Goal: Task Accomplishment & Management: Manage account settings

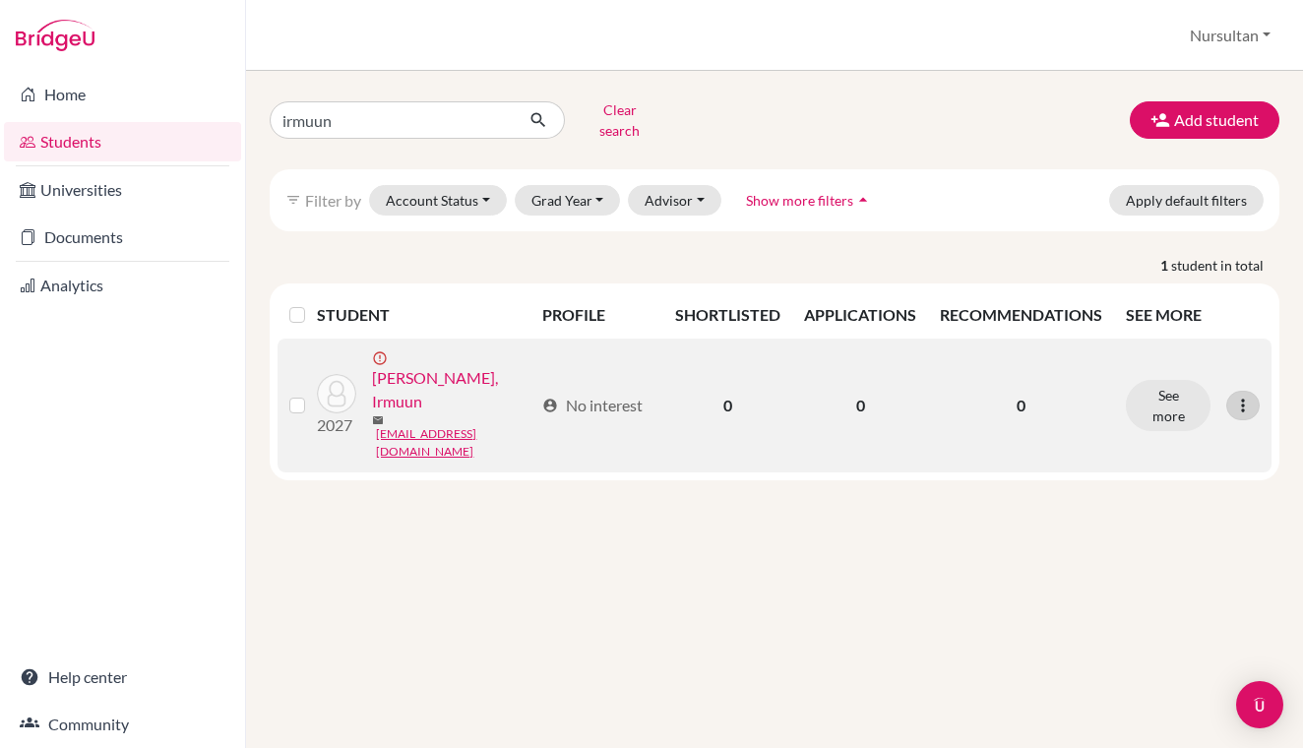
click at [1241, 396] on icon at bounding box center [1243, 406] width 20 height 20
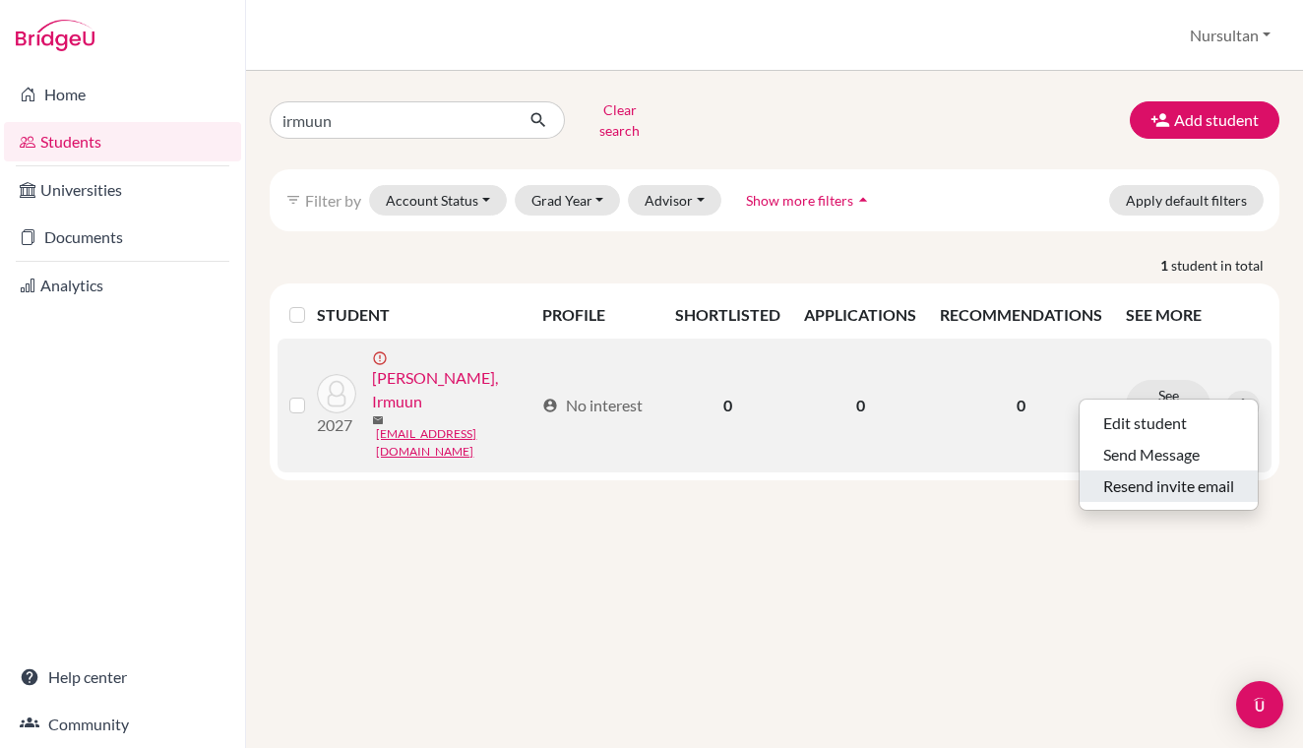
click at [1181, 474] on button "Resend invite email" at bounding box center [1168, 485] width 178 height 31
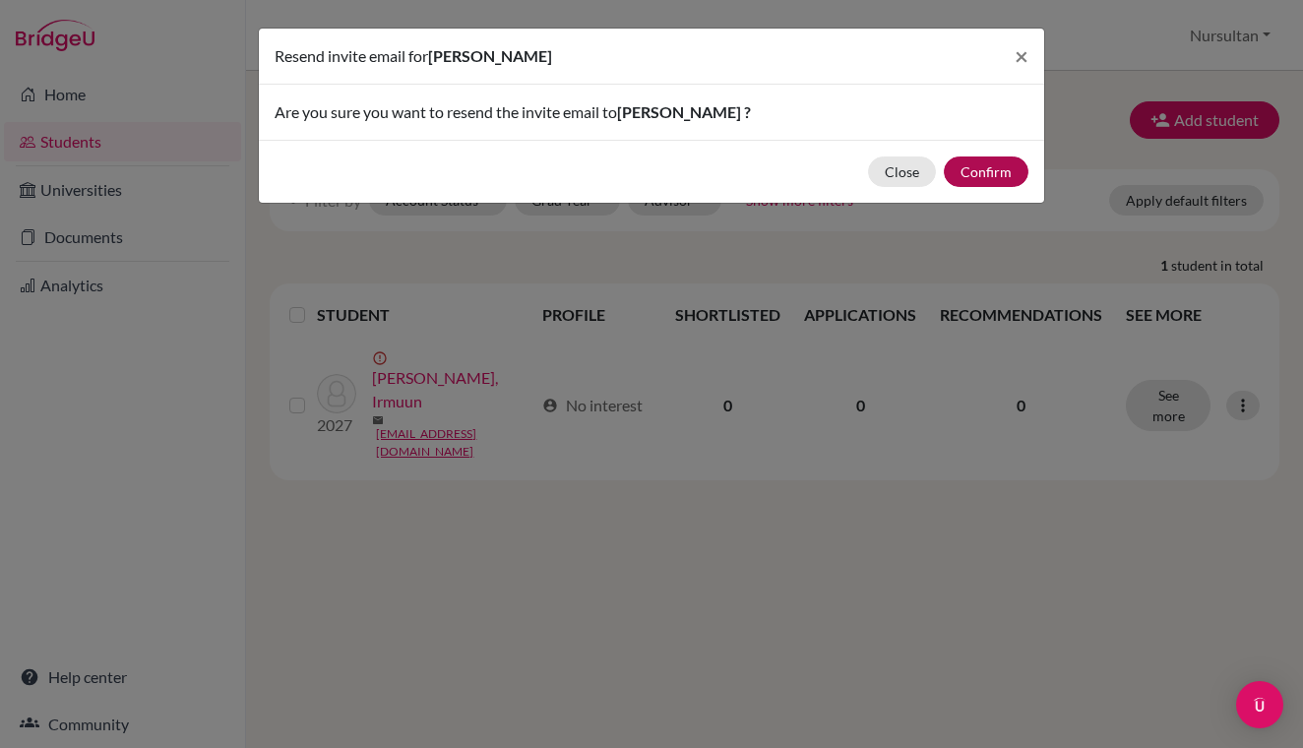
click at [982, 168] on button "Confirm" at bounding box center [986, 171] width 85 height 31
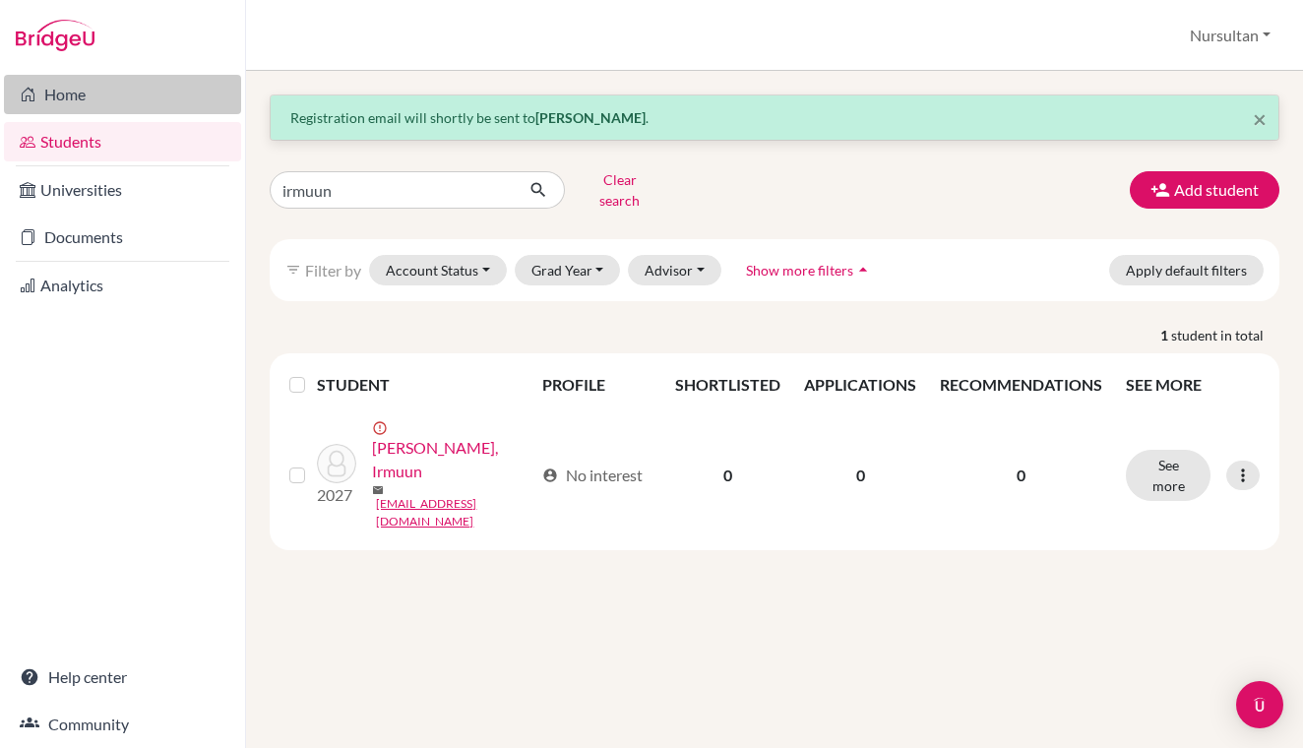
click at [71, 97] on link "Home" at bounding box center [122, 94] width 237 height 39
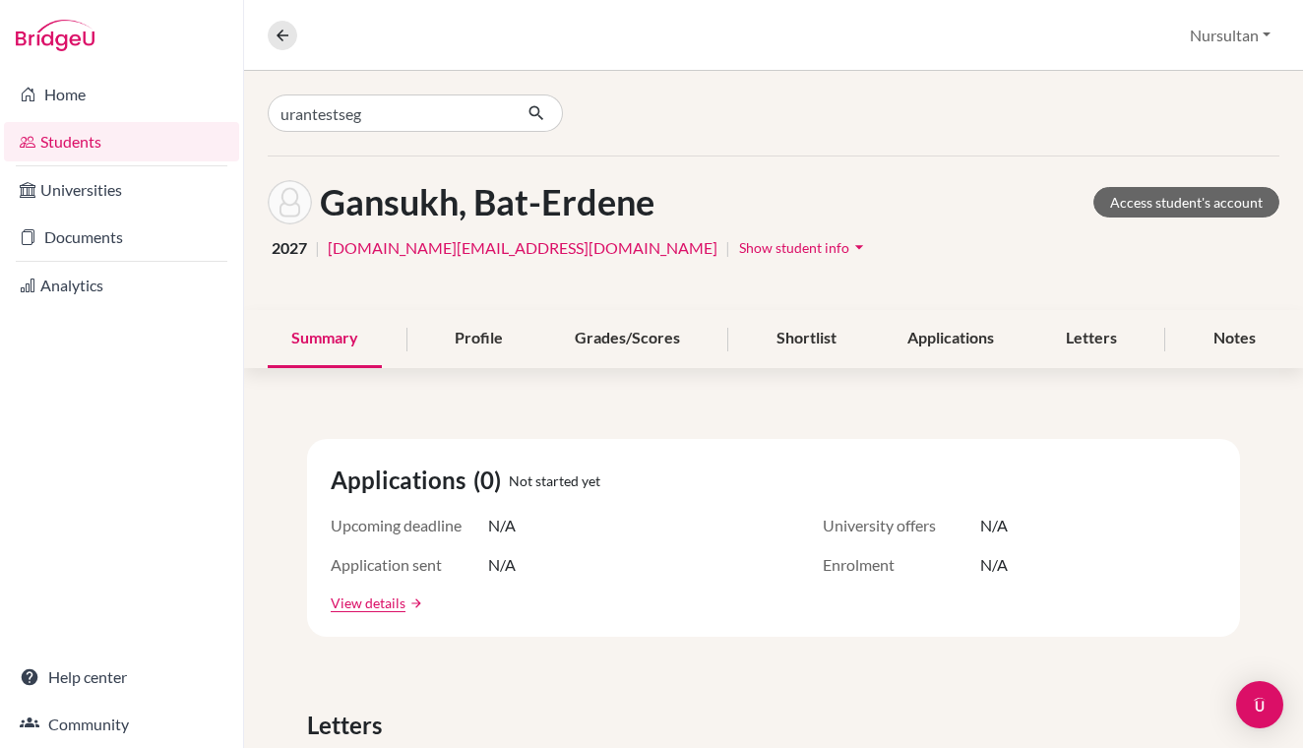
click at [555, 112] on button "button" at bounding box center [537, 112] width 52 height 37
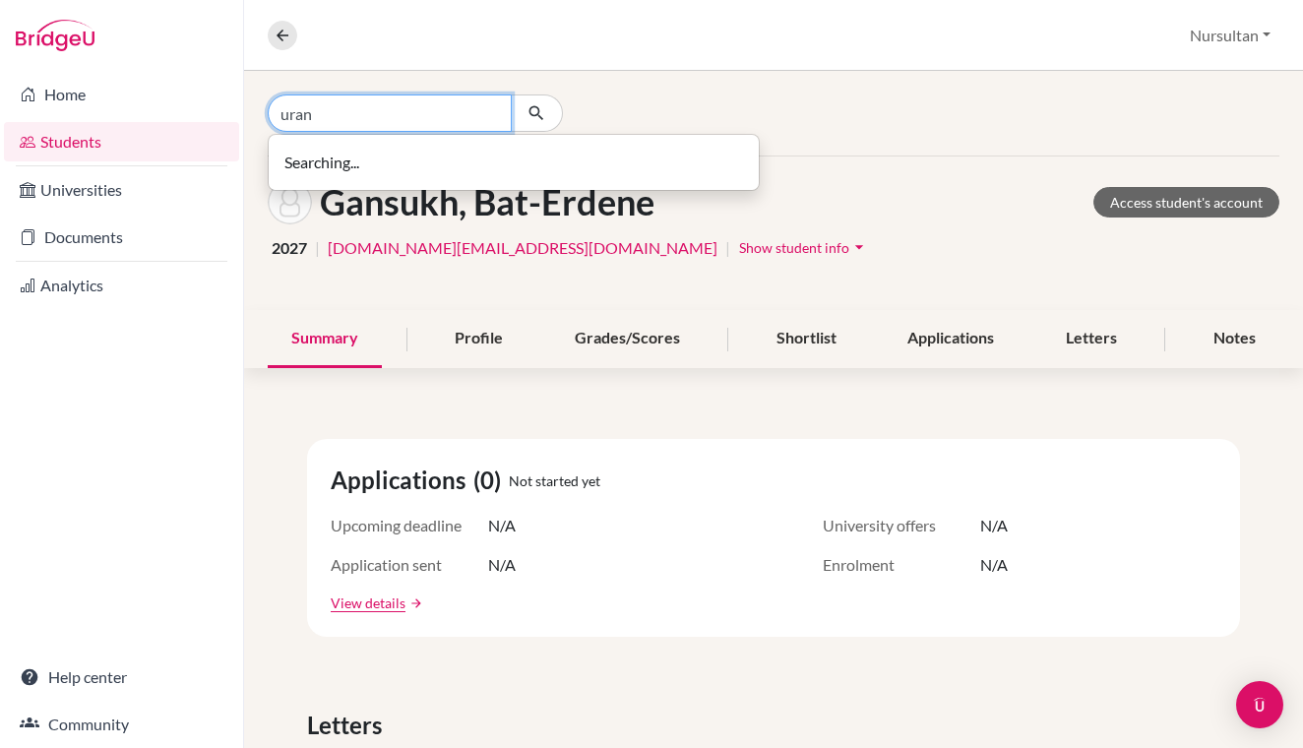
type input "uran"
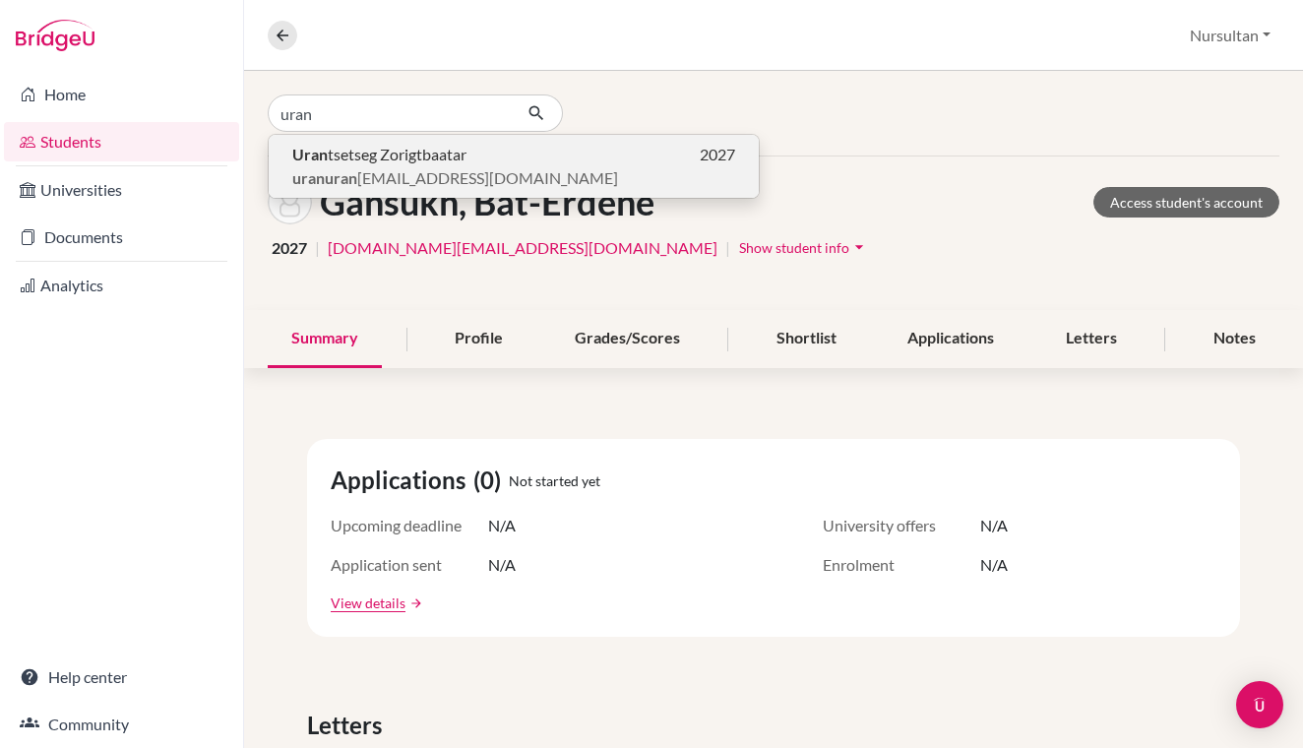
click at [388, 161] on span "Uran tsetseg Zorigtbaatar" at bounding box center [379, 155] width 174 height 24
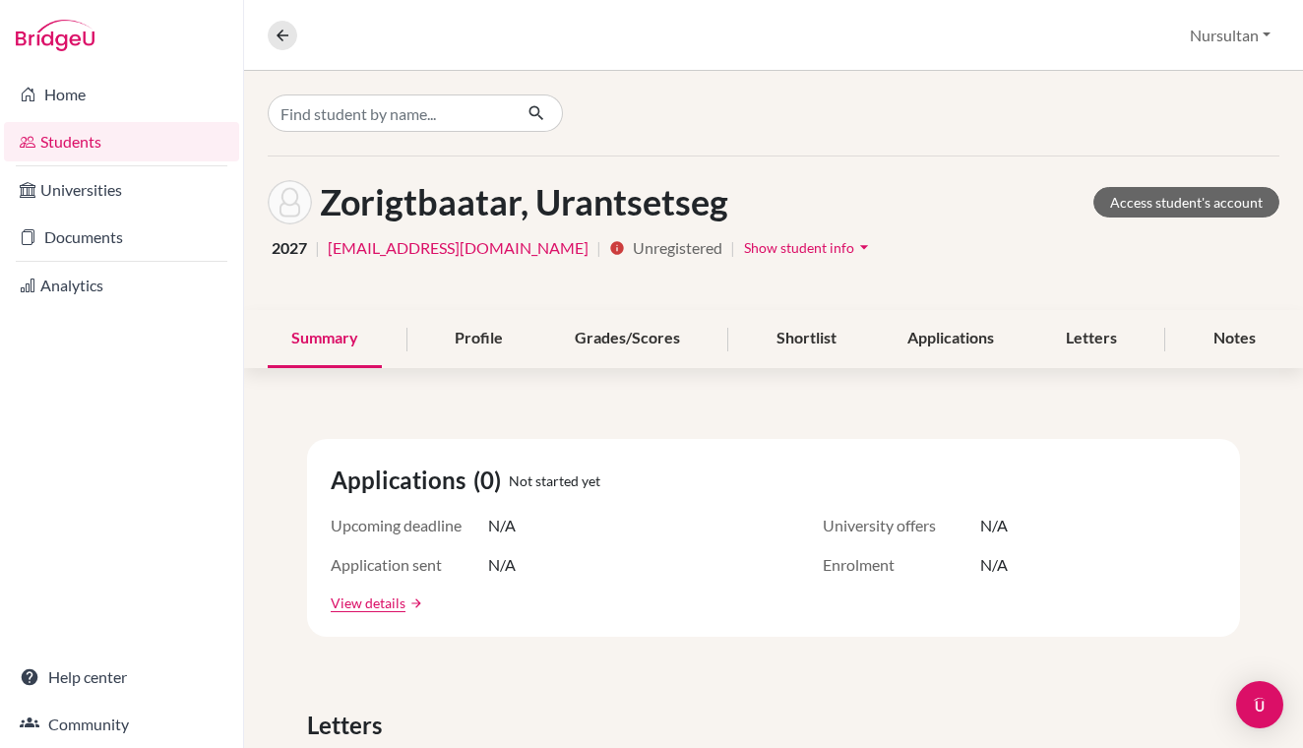
click at [744, 253] on span "Show student info" at bounding box center [799, 247] width 110 height 17
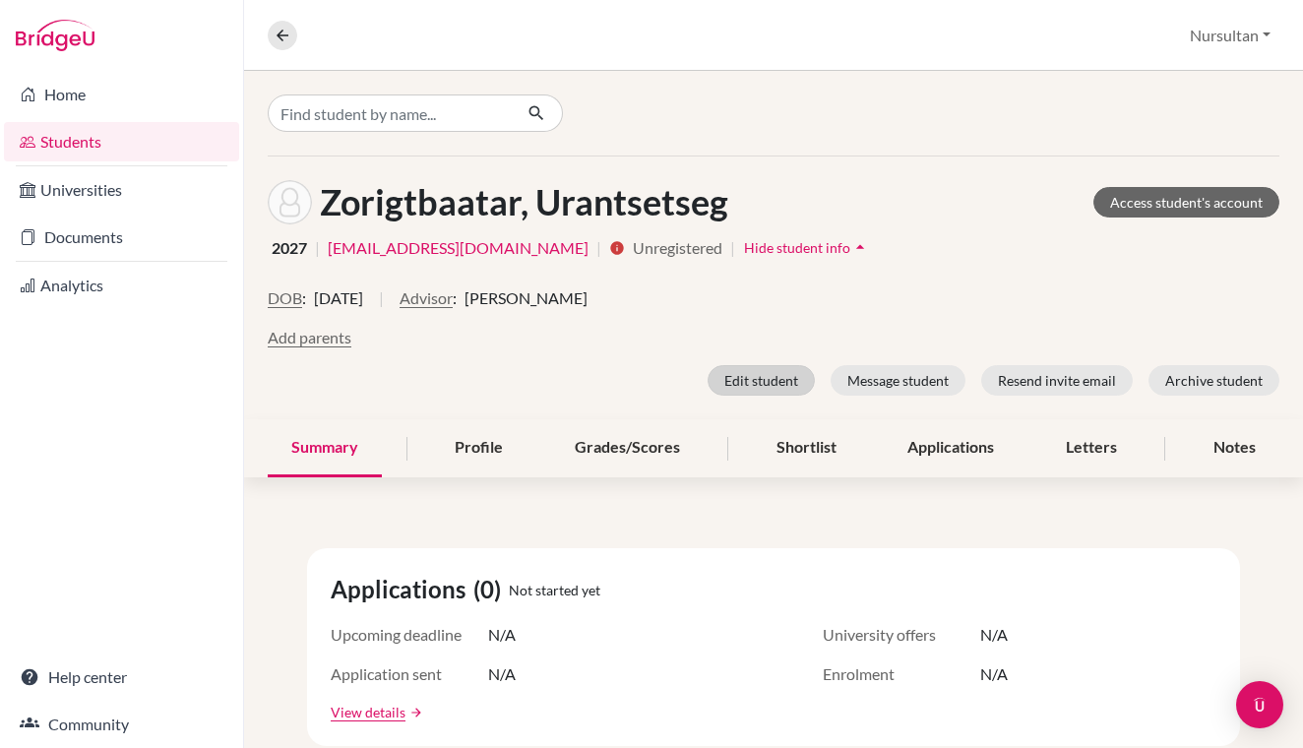
click at [761, 387] on button "Edit student" at bounding box center [760, 380] width 107 height 31
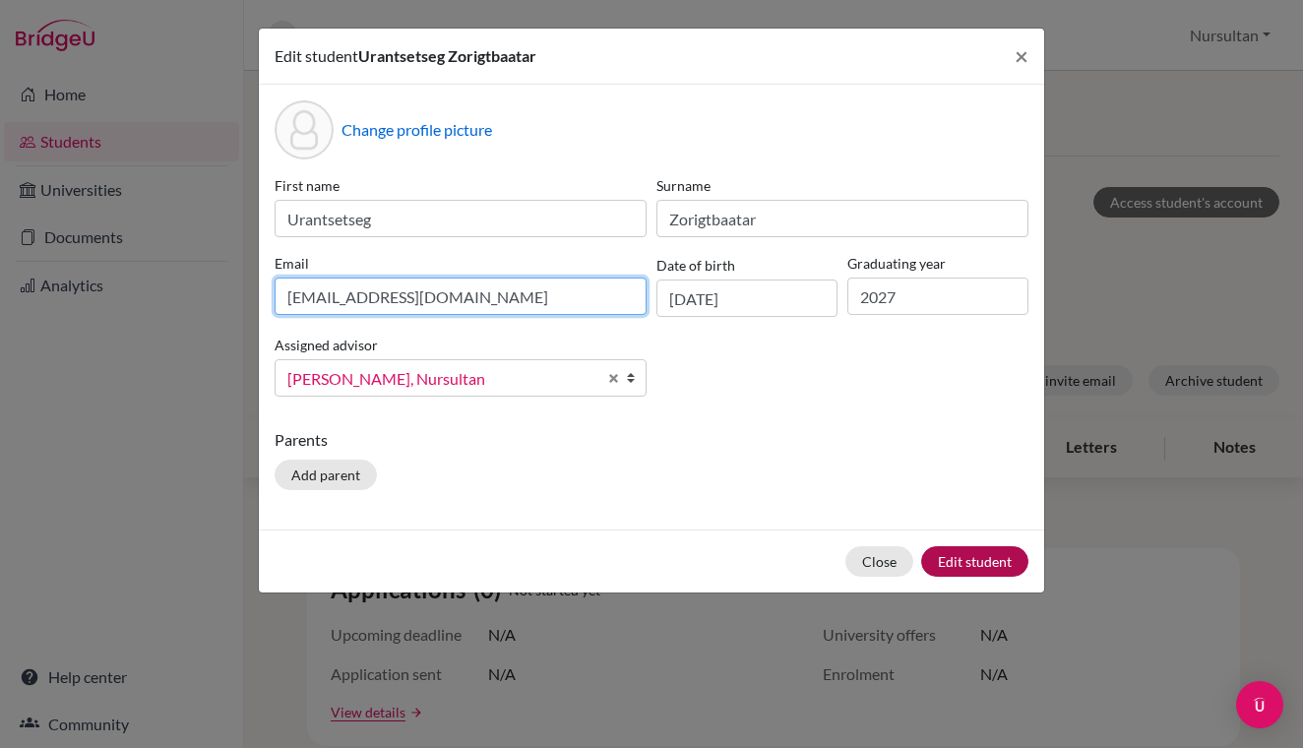
type input "[EMAIL_ADDRESS][DOMAIN_NAME]"
click at [963, 557] on button "Edit student" at bounding box center [974, 561] width 107 height 31
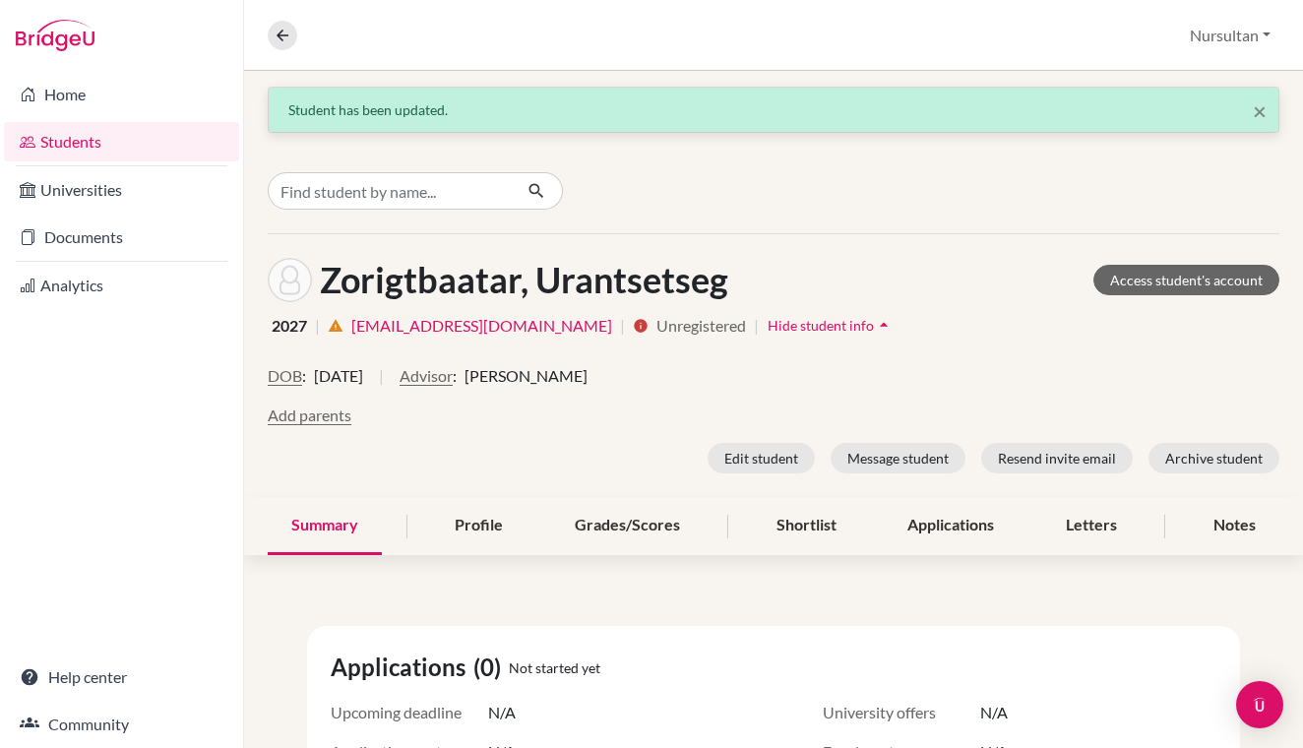
click at [874, 325] on icon "arrow_drop_up" at bounding box center [884, 325] width 20 height 20
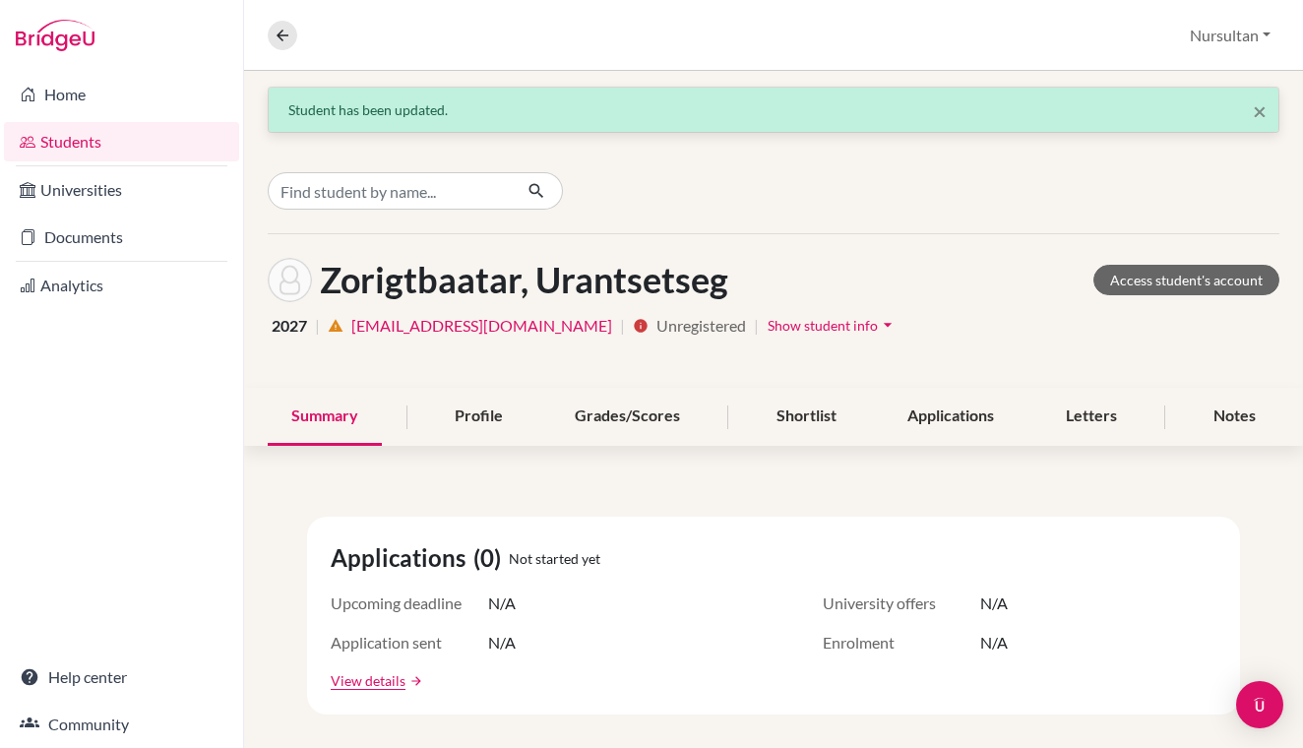
click at [787, 325] on span "Show student info" at bounding box center [822, 325] width 110 height 17
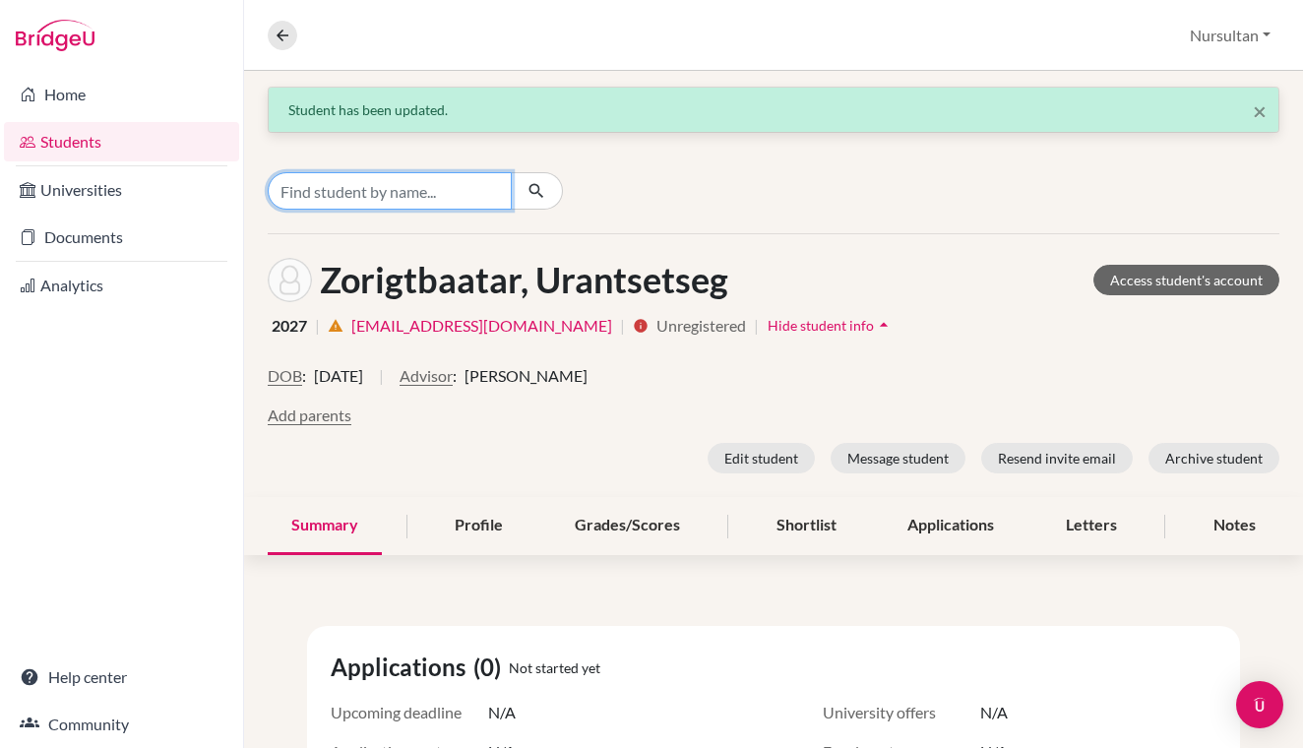
click at [349, 196] on input "Find student by name..." at bounding box center [390, 190] width 244 height 37
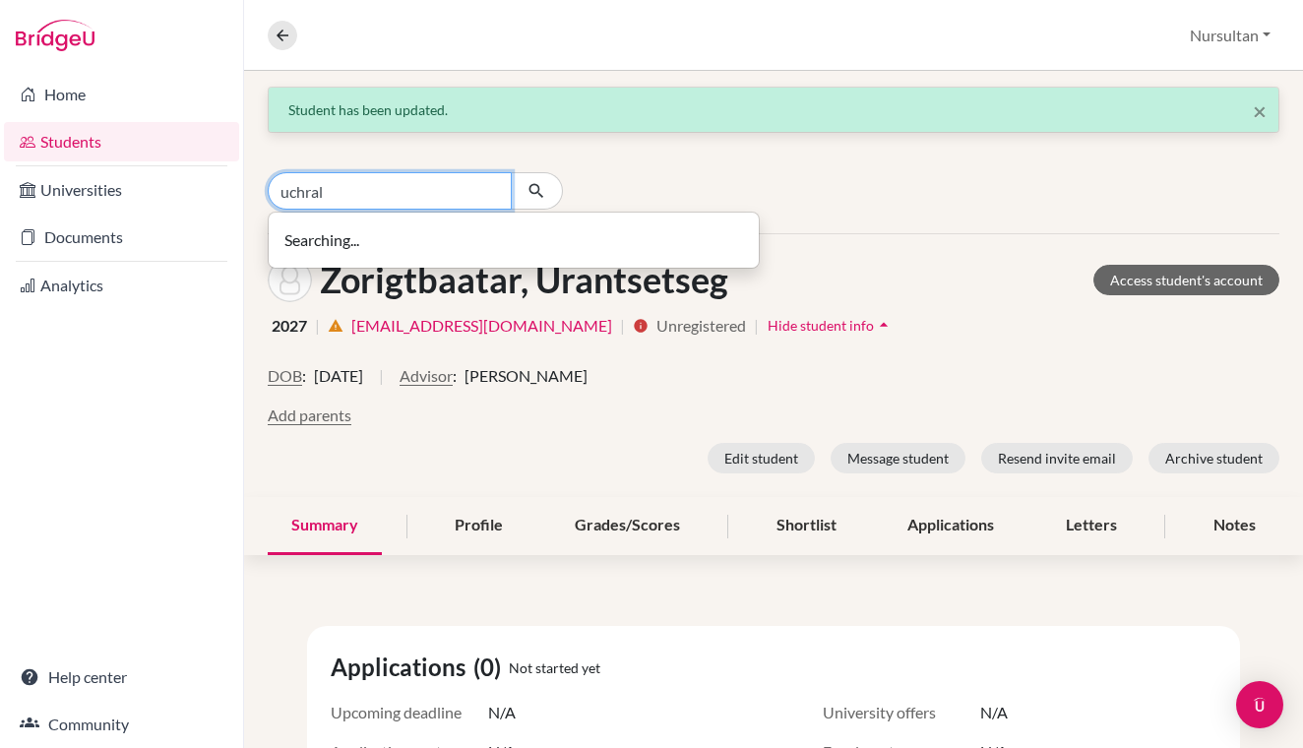
type input "uchral"
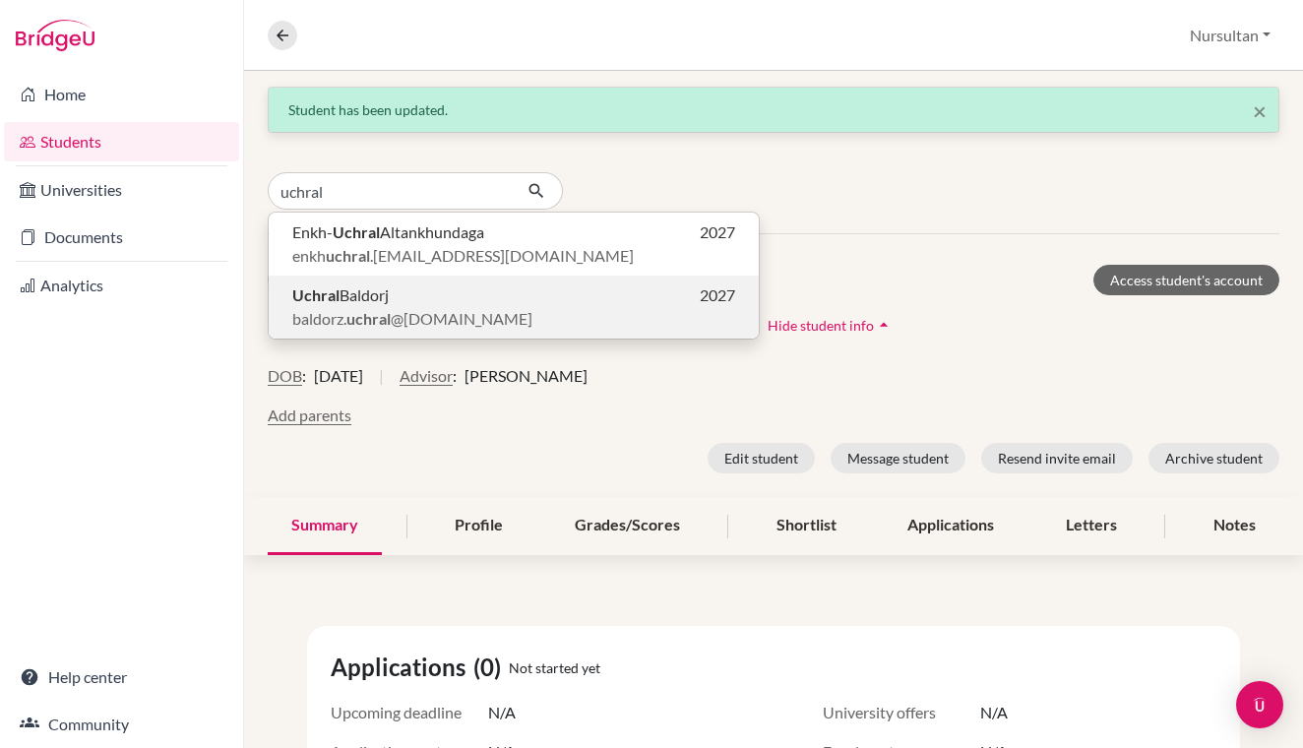
click at [346, 306] on span "Uchral Baldorj" at bounding box center [340, 295] width 96 height 24
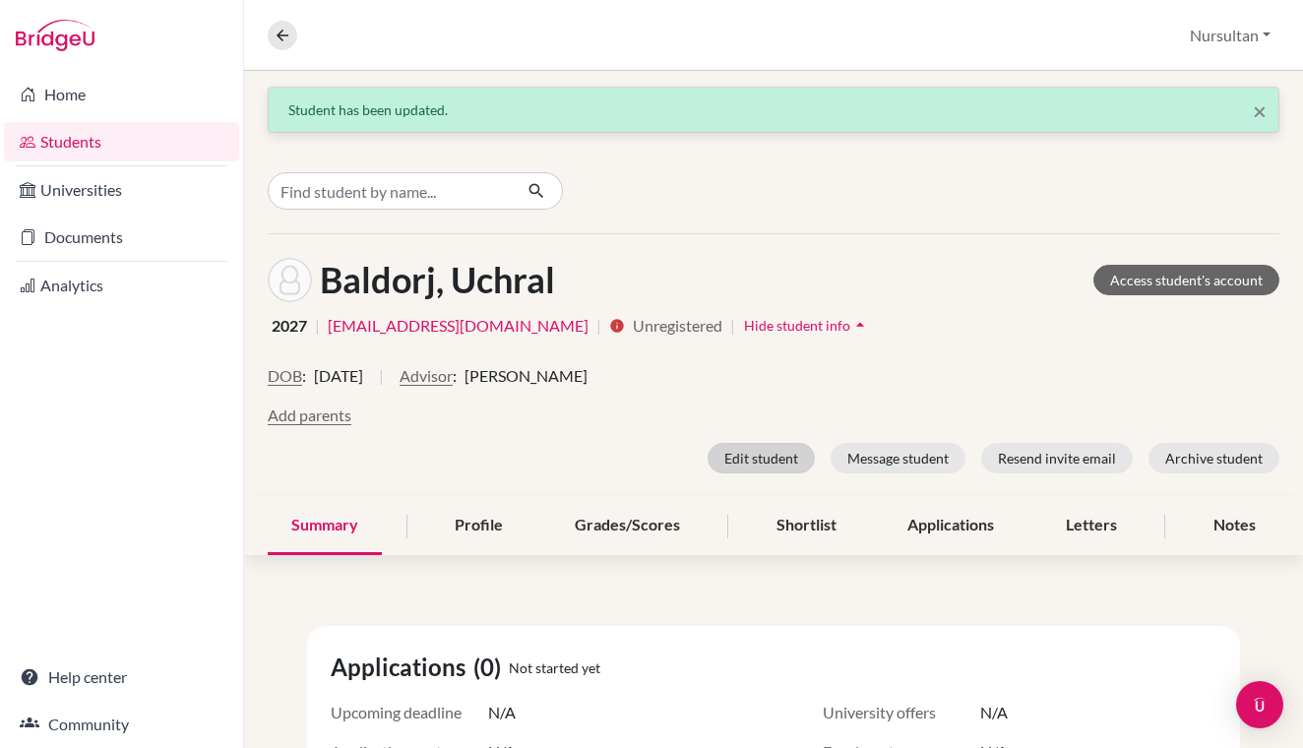
click at [763, 464] on button "Edit student" at bounding box center [760, 458] width 107 height 31
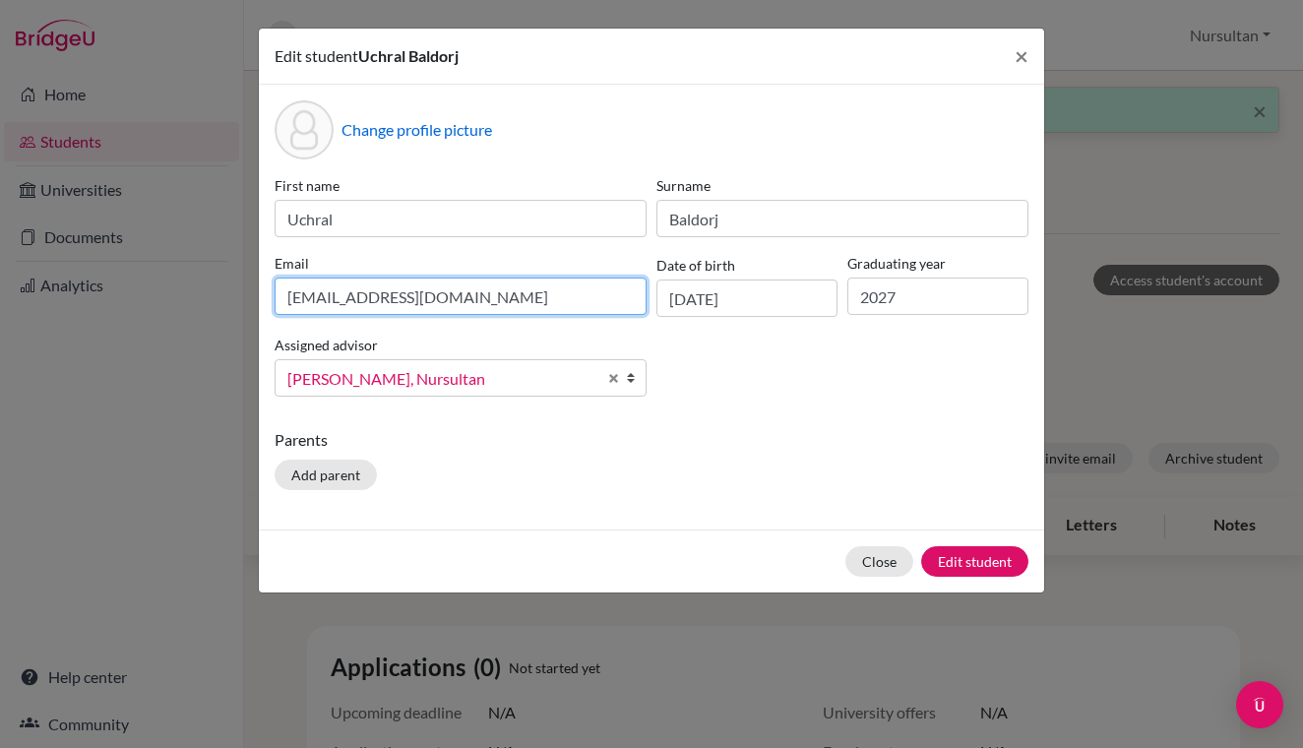
click at [390, 297] on input "[EMAIL_ADDRESS][DOMAIN_NAME]" at bounding box center [461, 295] width 372 height 37
type input "[EMAIL_ADDRESS][DOMAIN_NAME]"
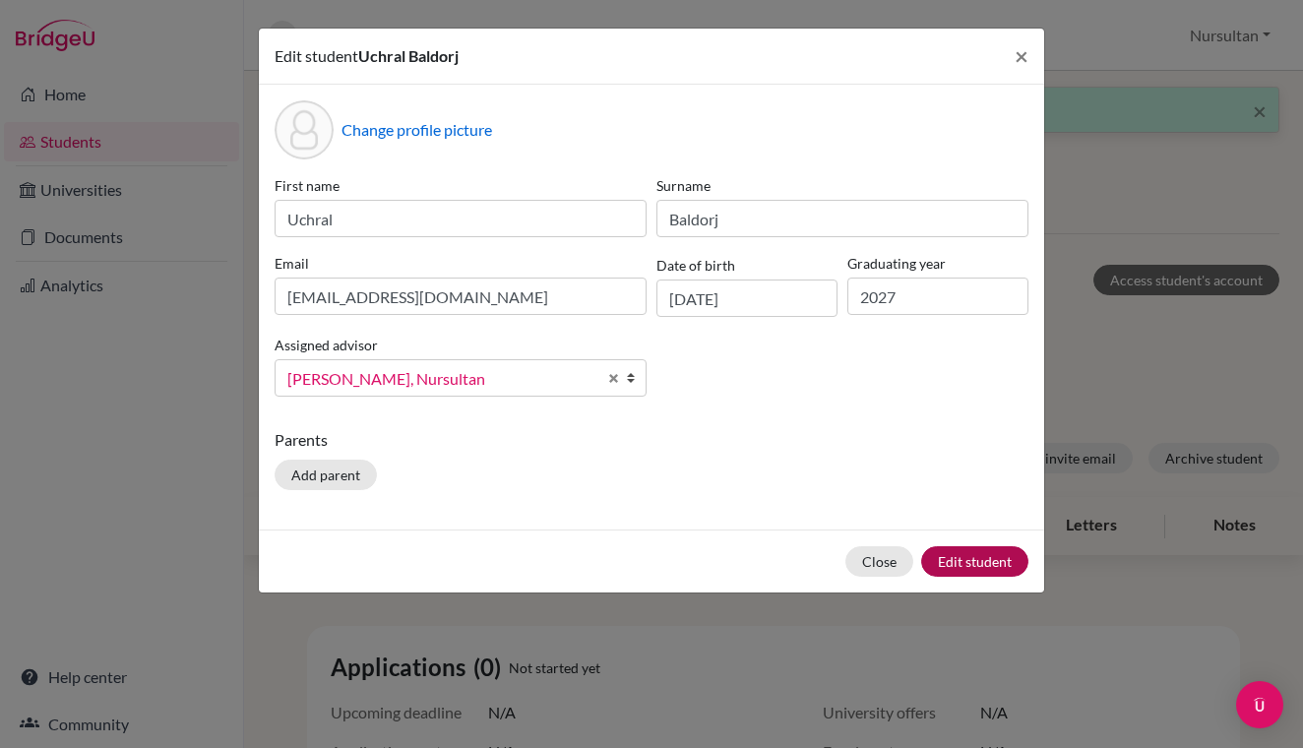
click at [985, 559] on button "Edit student" at bounding box center [974, 561] width 107 height 31
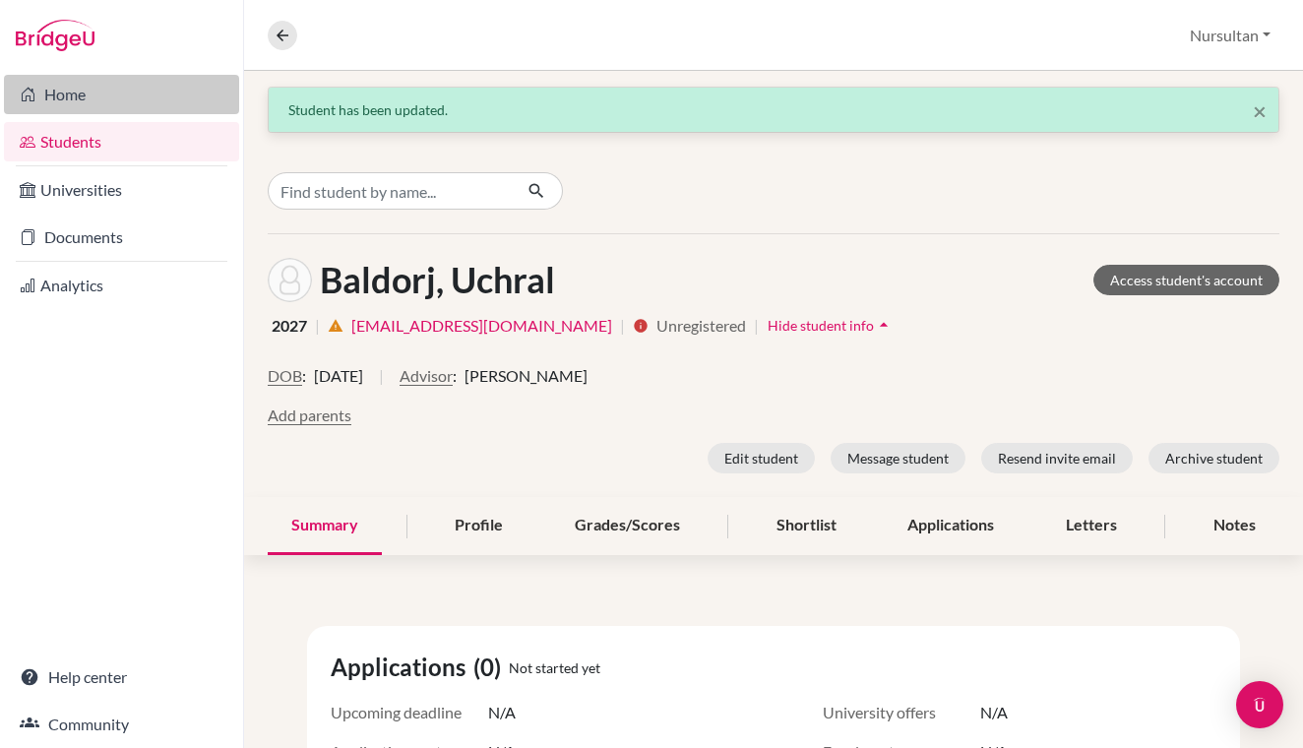
click at [80, 96] on link "Home" at bounding box center [121, 94] width 235 height 39
